Goal: Transaction & Acquisition: Purchase product/service

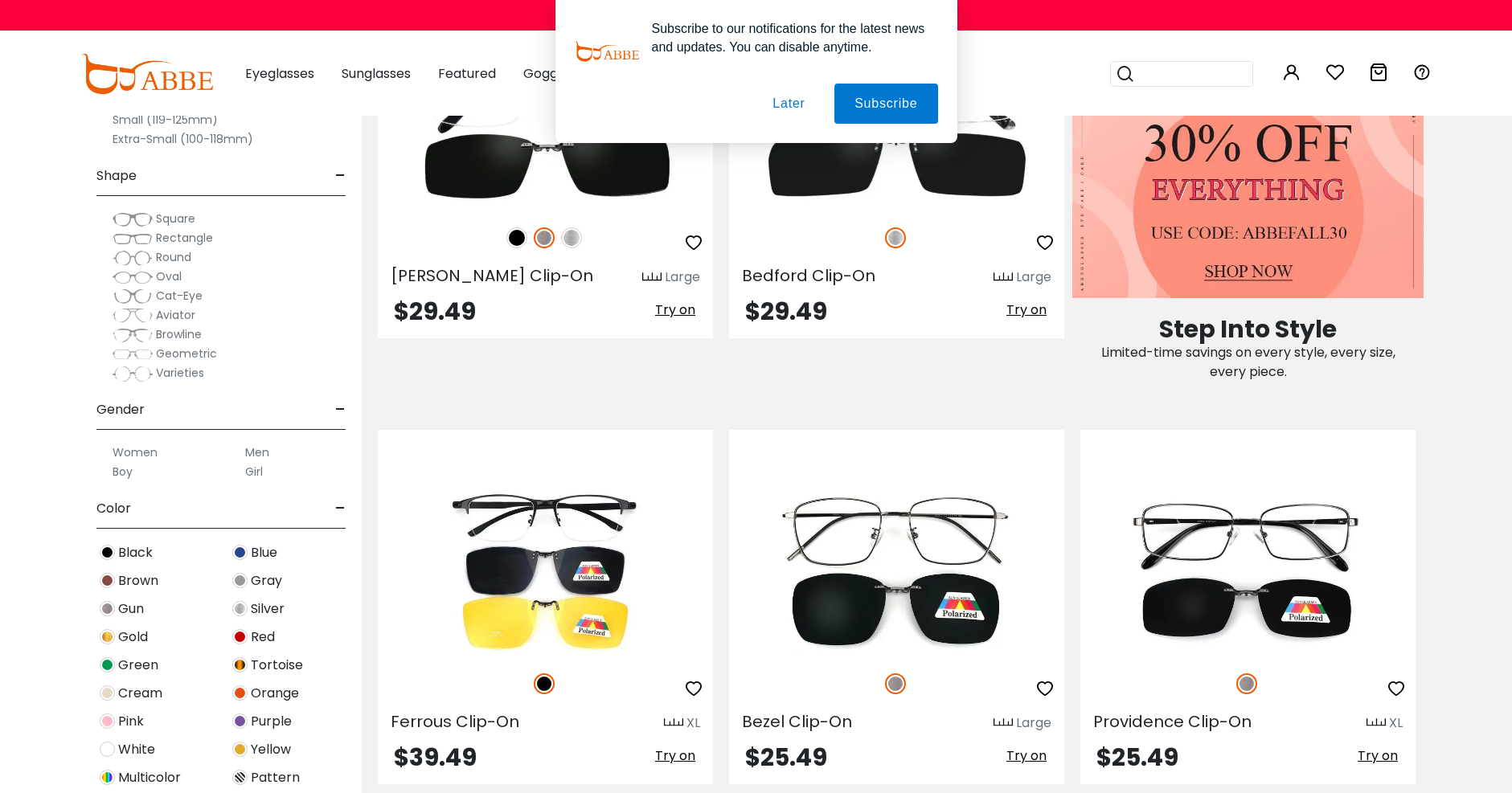
scroll to position [884, 0]
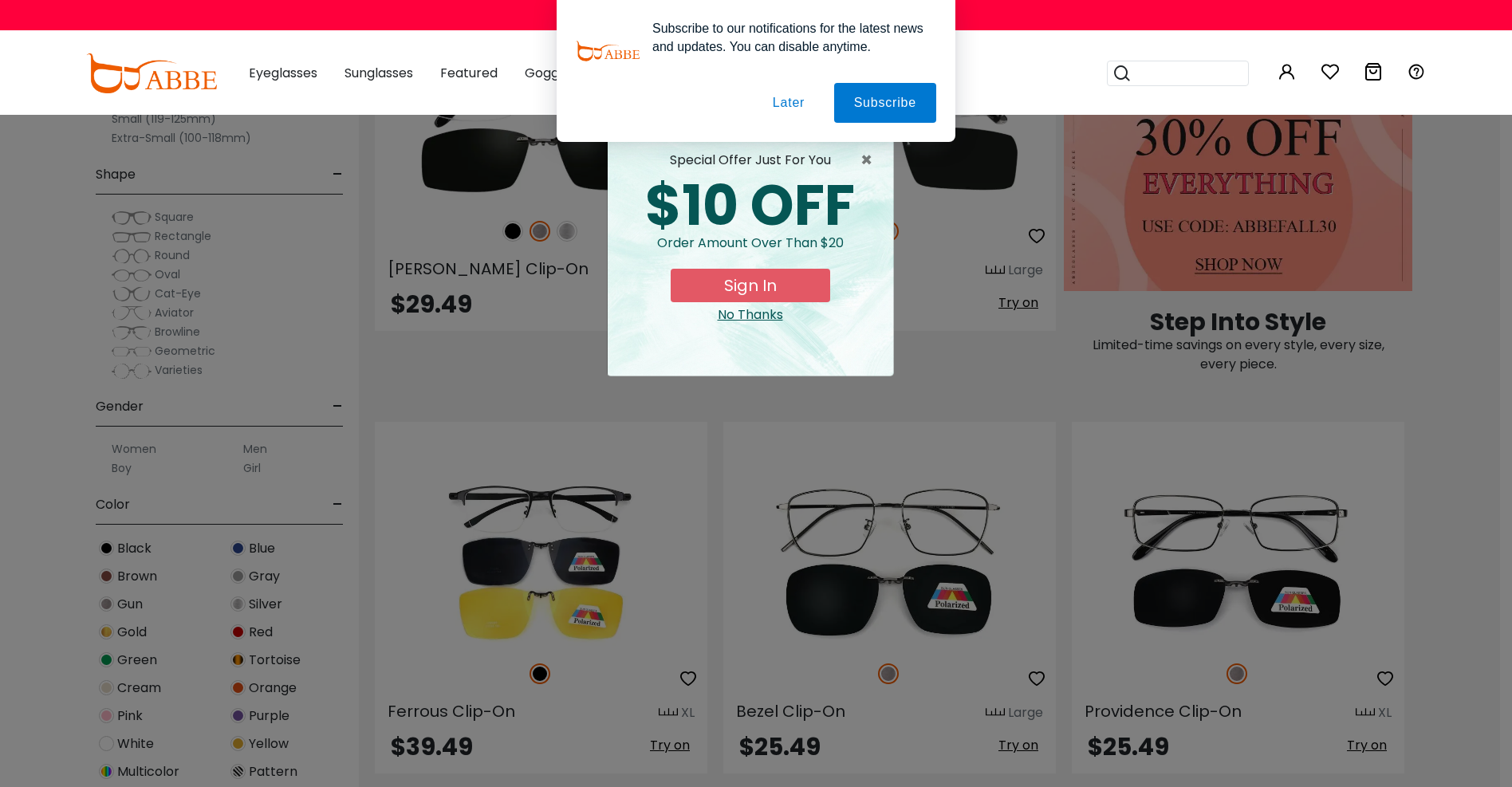
click at [783, 106] on button "Later" at bounding box center [788, 103] width 72 height 40
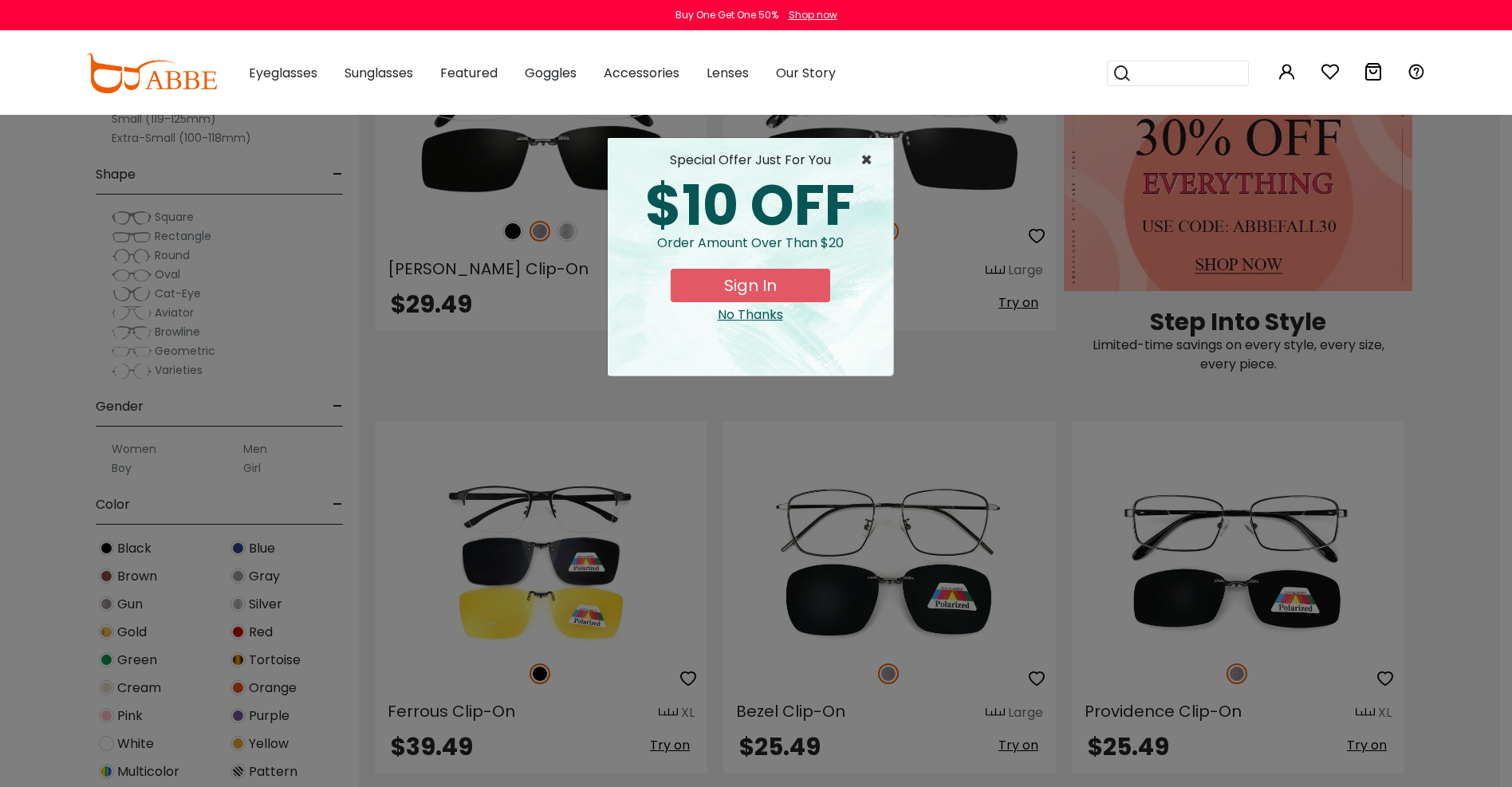
click at [868, 162] on span "×" at bounding box center [870, 160] width 20 height 19
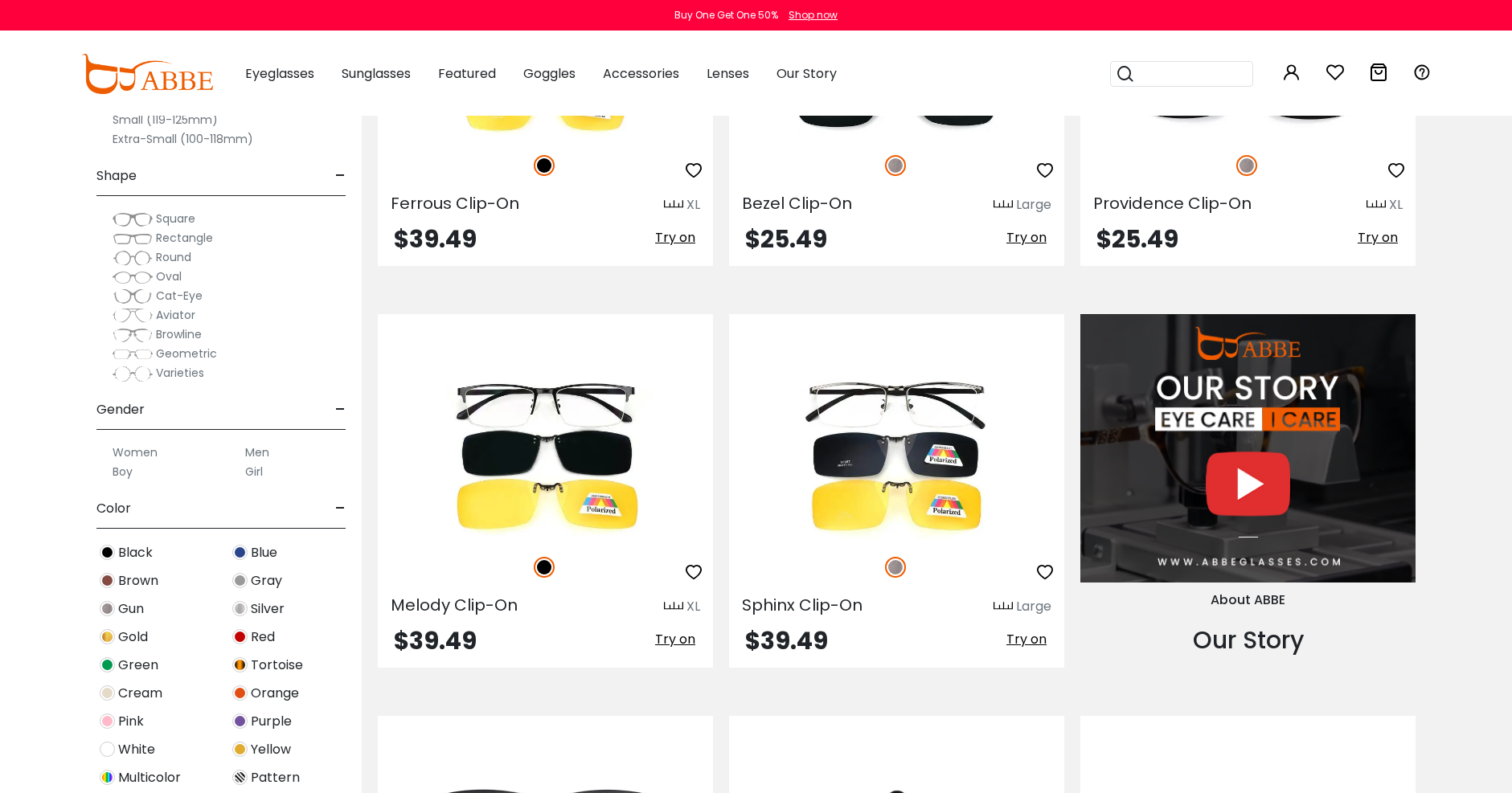
scroll to position [1688, 0]
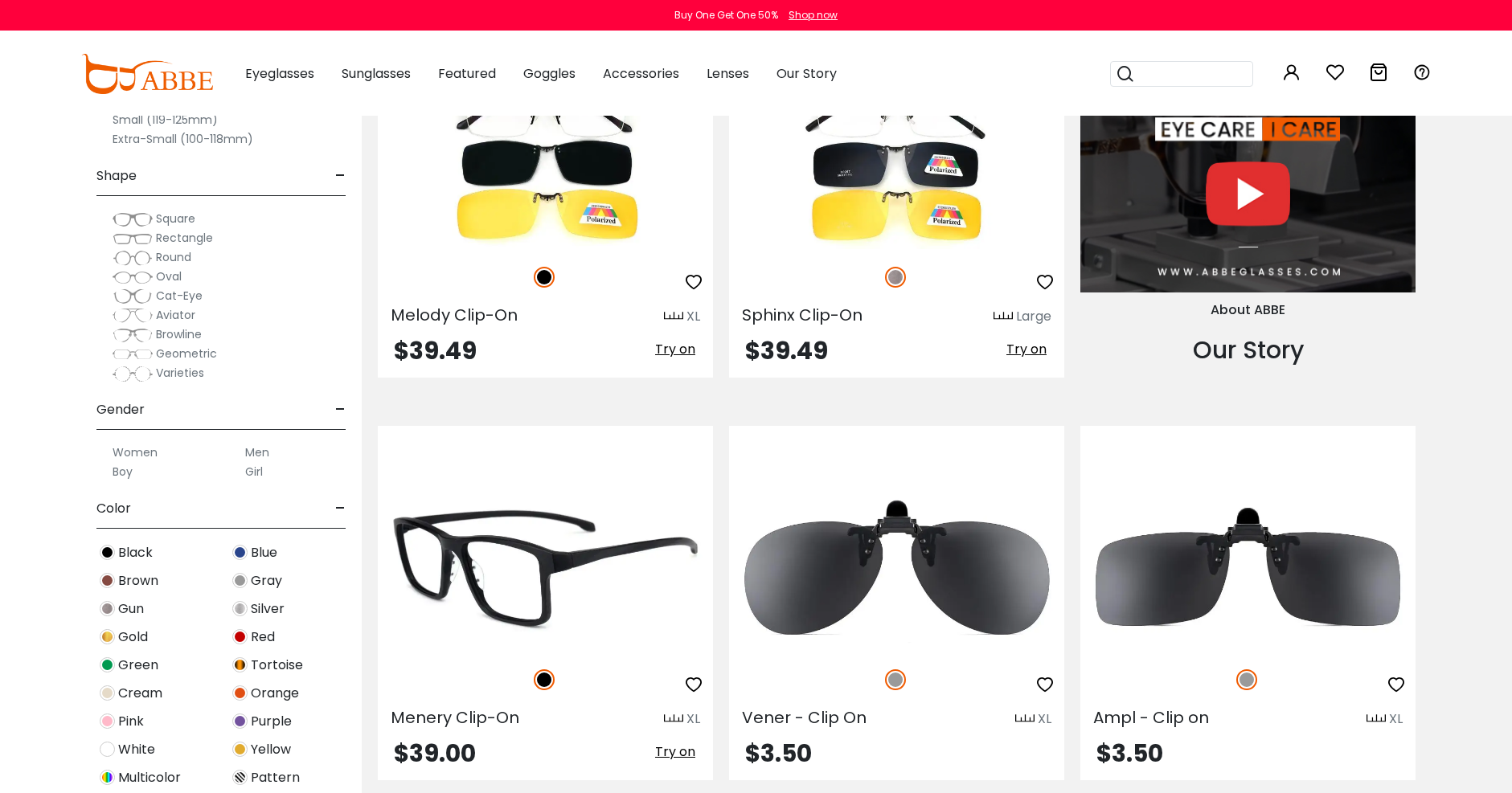
click at [535, 521] on img at bounding box center [545, 567] width 335 height 168
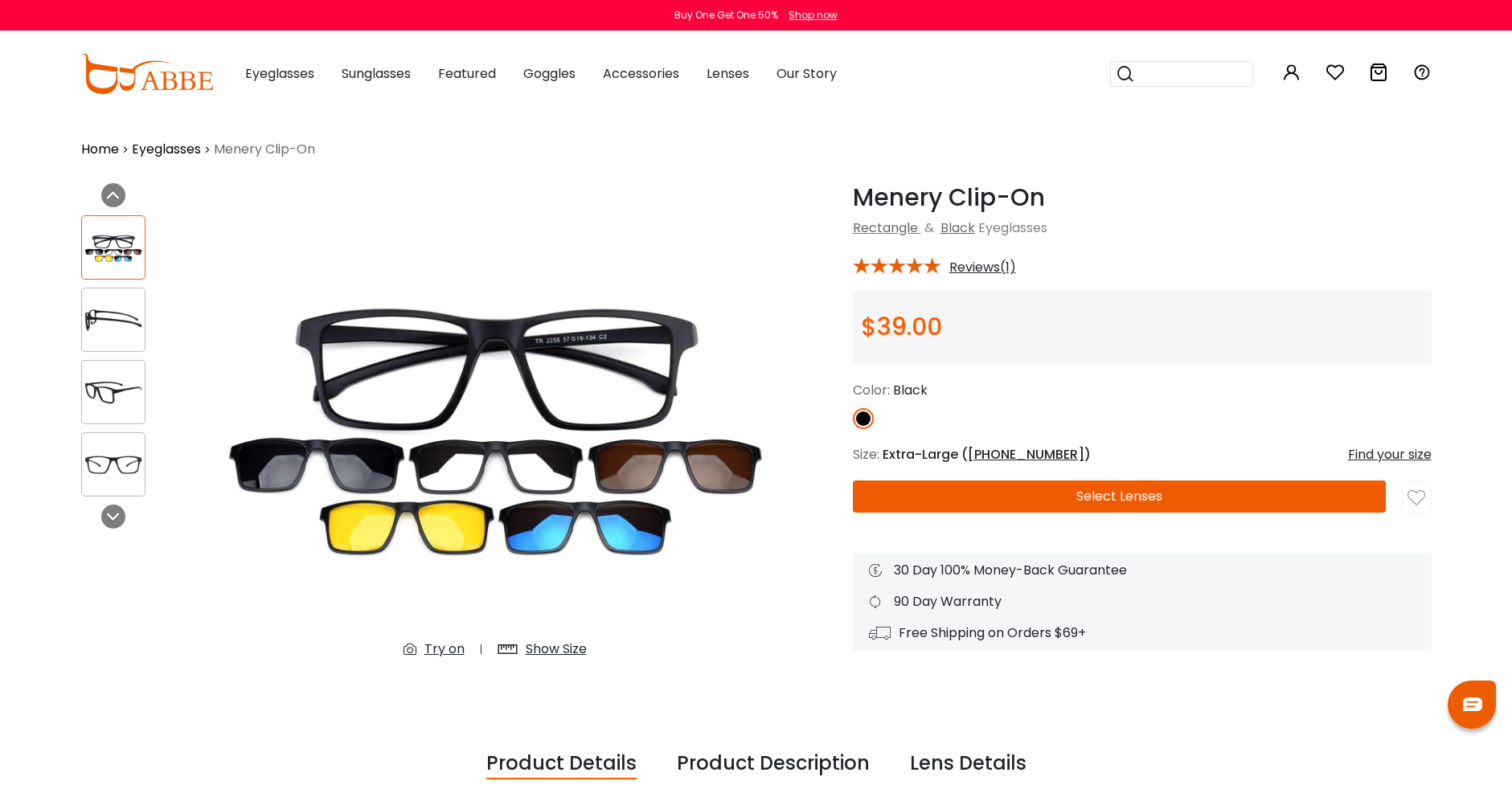
click at [110, 316] on img at bounding box center [113, 320] width 63 height 31
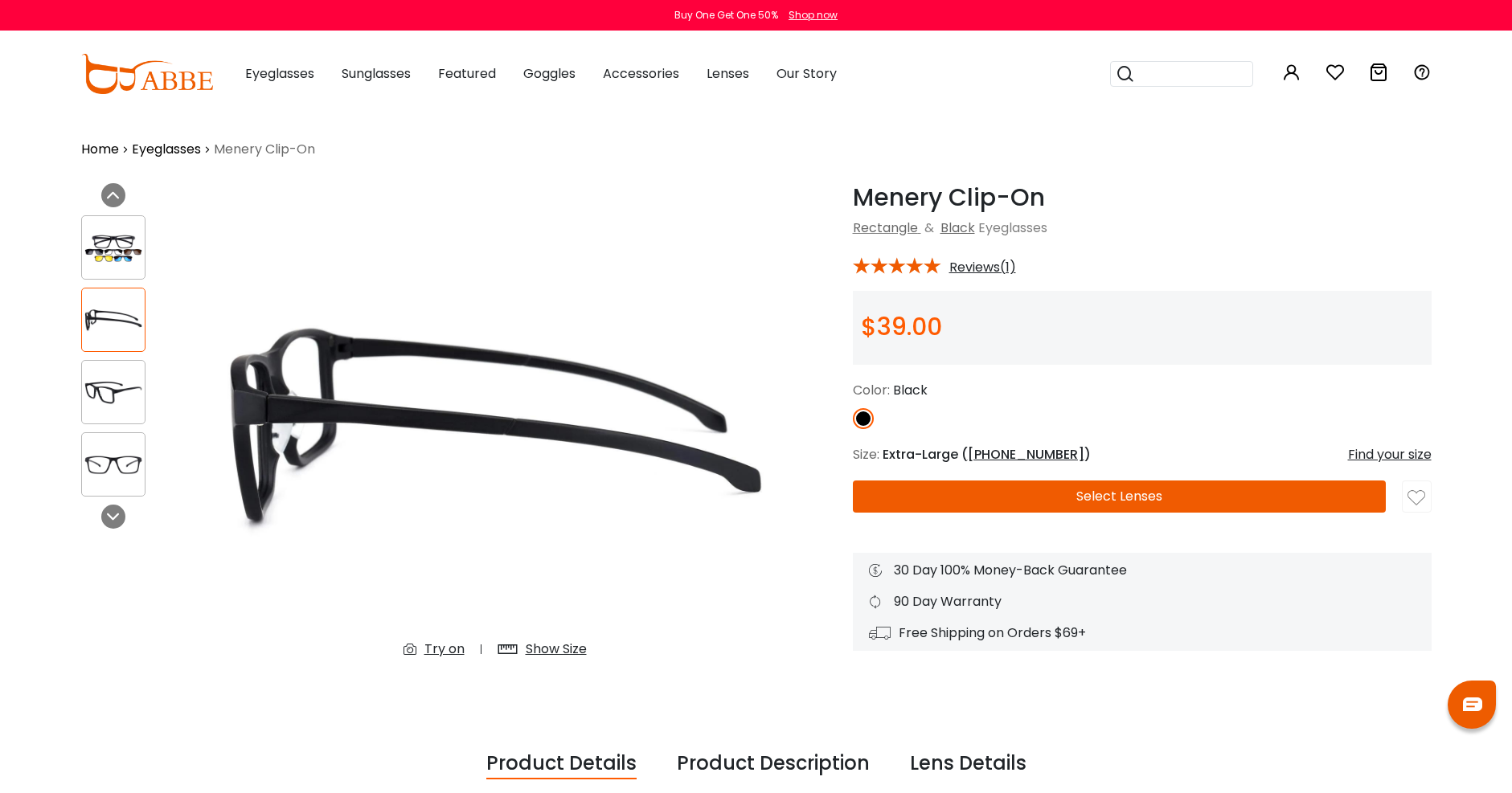
click at [124, 373] on div at bounding box center [113, 392] width 65 height 65
click at [119, 397] on img at bounding box center [113, 392] width 63 height 31
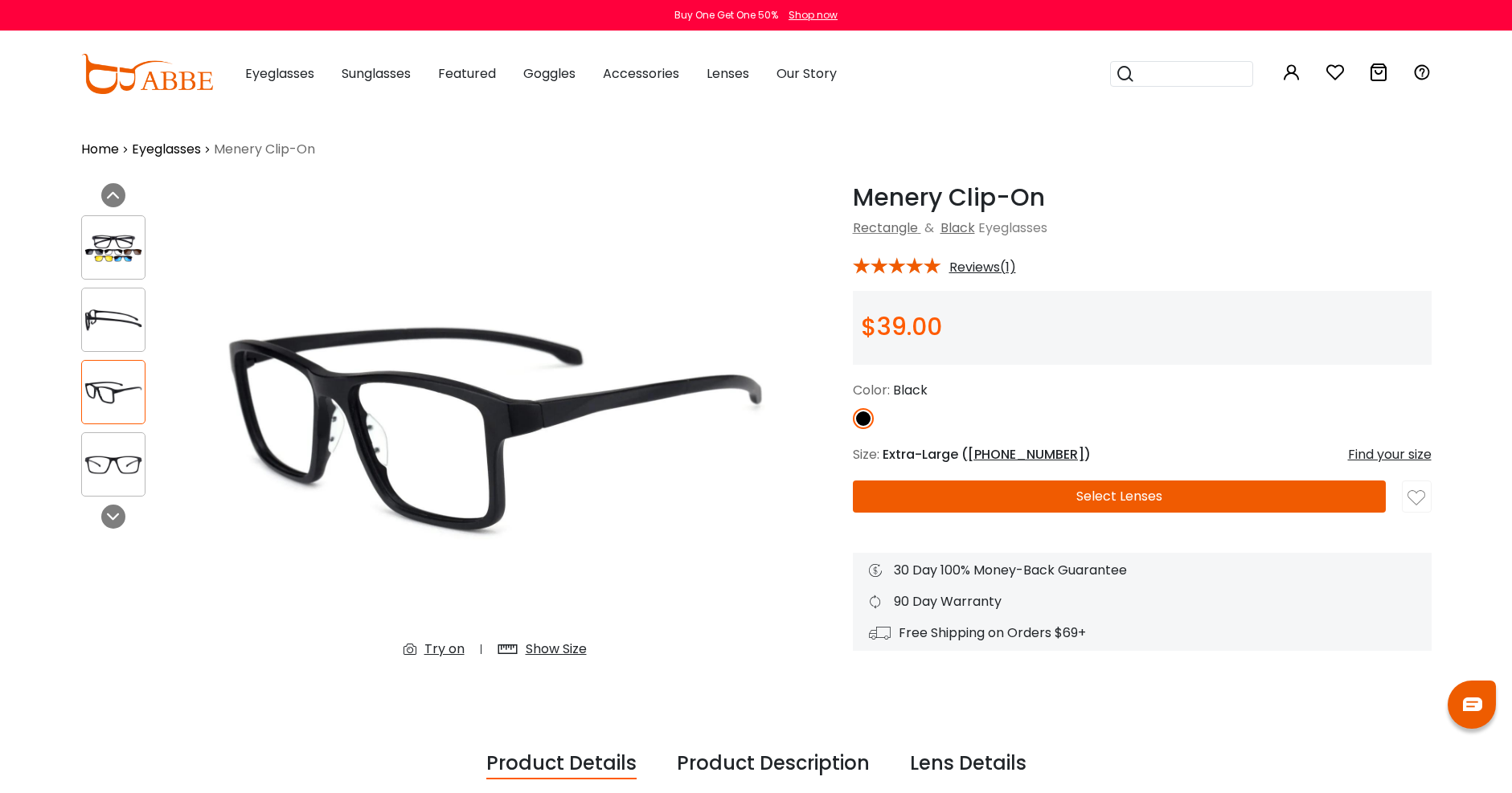
click at [106, 463] on img at bounding box center [113, 464] width 63 height 31
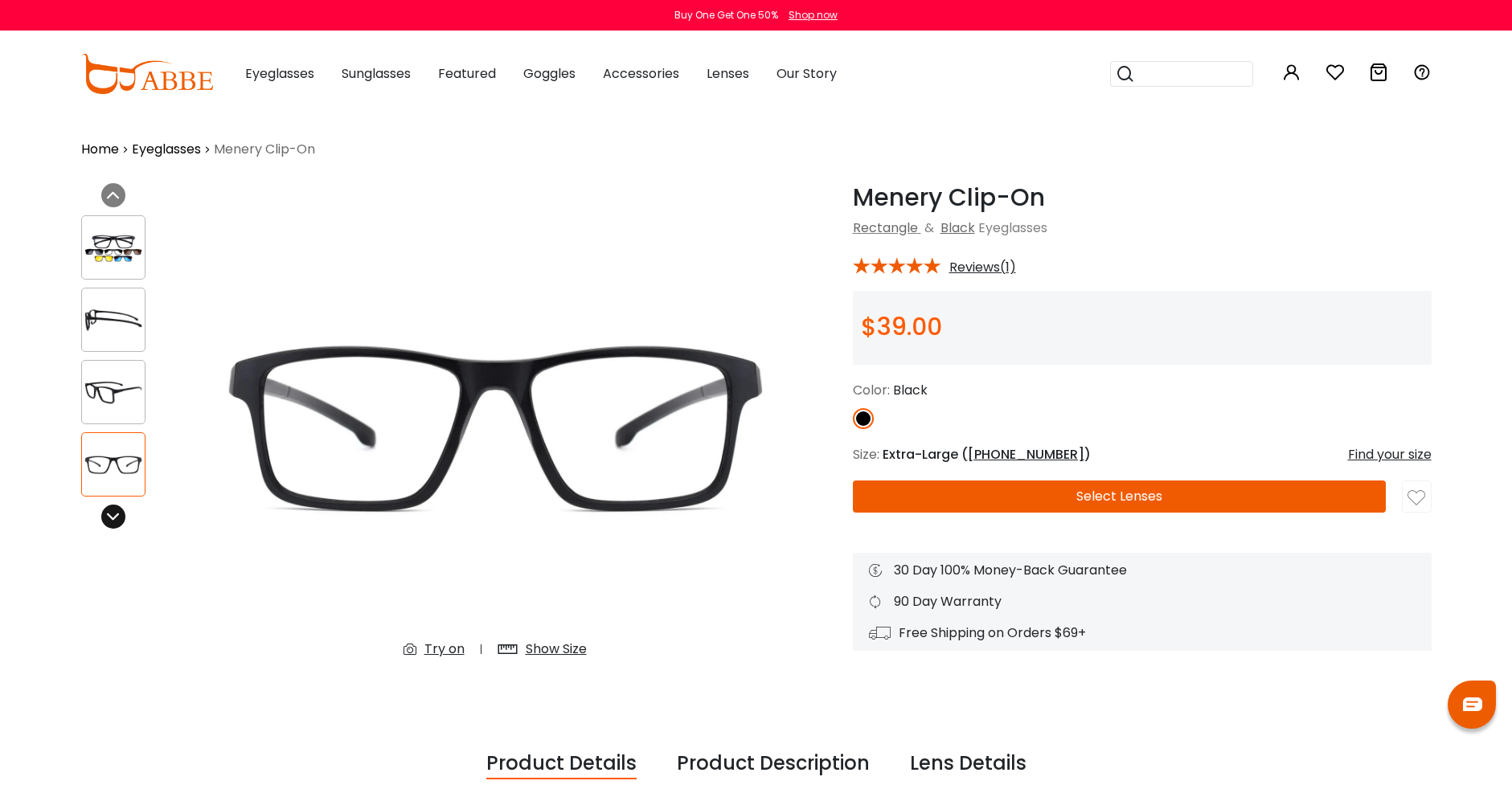
click at [112, 522] on icon at bounding box center [112, 516] width 13 height 13
